Goal: Find specific page/section: Find specific page/section

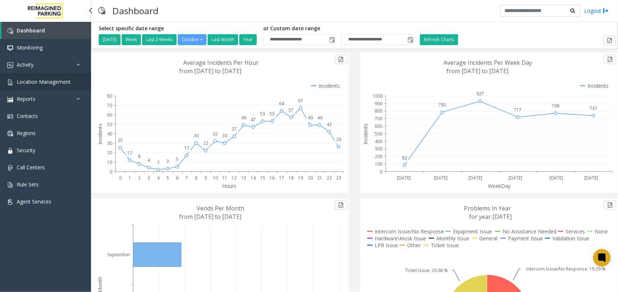
click at [43, 76] on link "Location Management" at bounding box center [45, 81] width 91 height 17
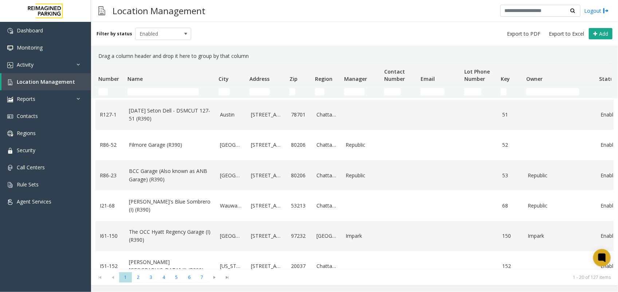
scroll to position [91, 0]
click at [159, 90] on input "Name Filter" at bounding box center [162, 91] width 71 height 7
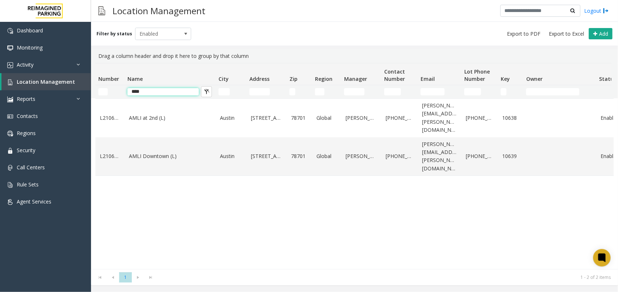
scroll to position [0, 0]
type input "****"
click at [160, 152] on link "AMLI Downtown (L)" at bounding box center [170, 156] width 82 height 8
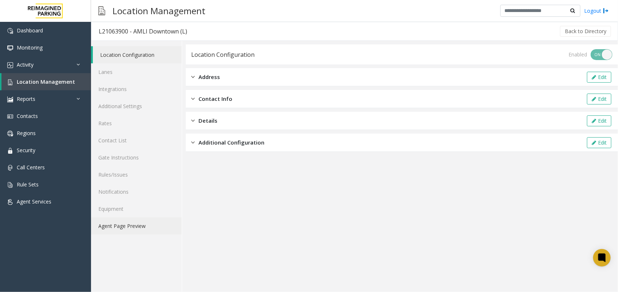
click at [128, 222] on link "Agent Page Preview" at bounding box center [136, 225] width 91 height 17
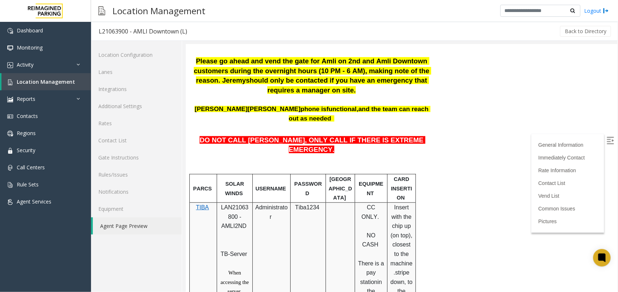
scroll to position [227, 0]
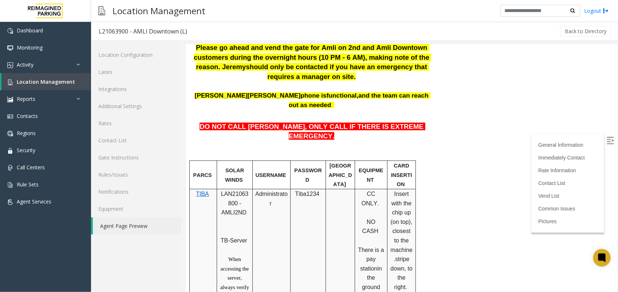
click at [226, 190] on span "LAN21063800 - AMLI2ND" at bounding box center [235, 202] width 28 height 25
copy span "LAN21063800"
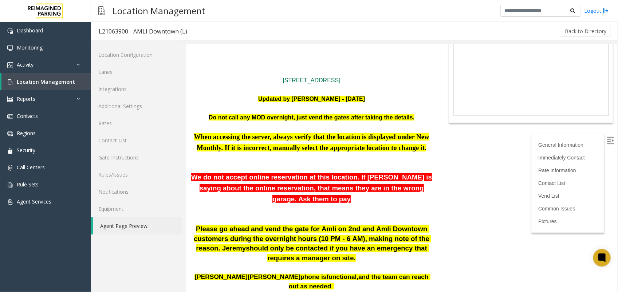
scroll to position [45, 0]
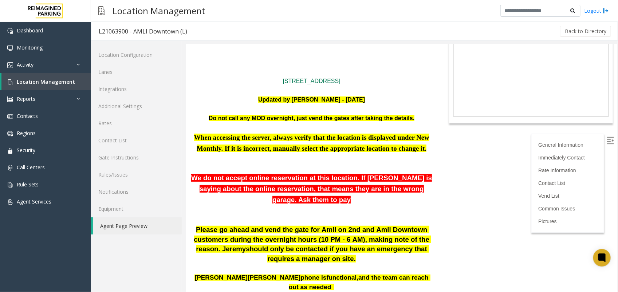
click at [459, 169] on body "L21063900 - AMLI Downtown (L) General Information [STREET_ADDRESS] Updated by […" at bounding box center [400, 122] width 431 height 247
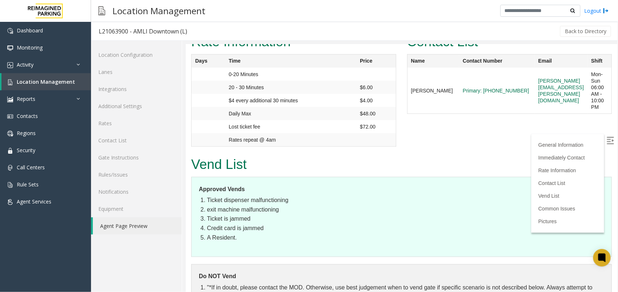
scroll to position [0, 0]
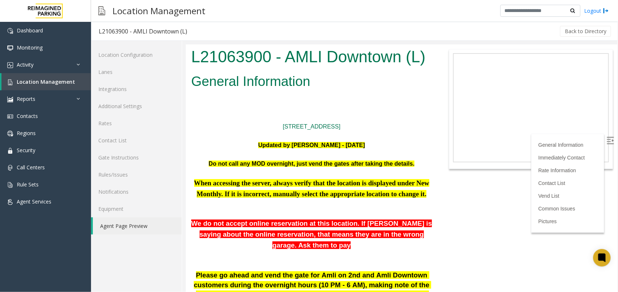
click at [213, 123] on p "[STREET_ADDRESS]" at bounding box center [311, 126] width 241 height 9
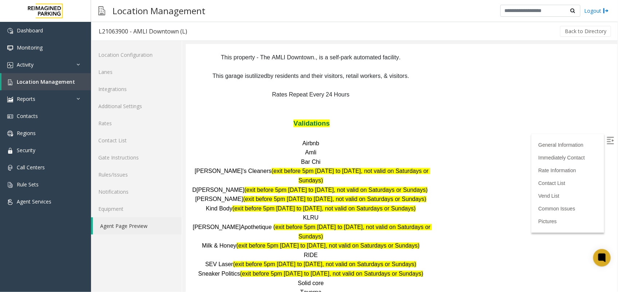
scroll to position [864, 0]
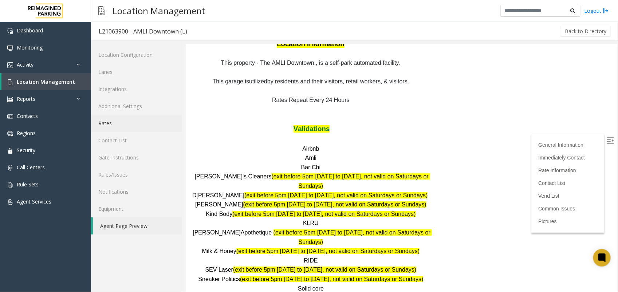
click at [100, 121] on link "Rates" at bounding box center [136, 123] width 91 height 17
